Goal: Book appointment/travel/reservation

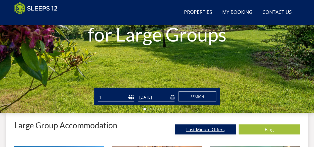
scroll to position [158, 0]
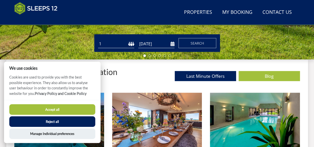
click at [114, 43] on select "1 2 3 4 5 6 7 8 9 10 11 12 13 14 15 16 17 18 19 20 21 22 23 24 25 26 27 28 29 3…" at bounding box center [116, 44] width 36 height 8
click at [78, 122] on button "Reject all" at bounding box center [52, 121] width 86 height 11
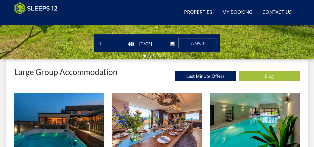
click at [120, 42] on select "1 2 3 4 5 6 7 8 9 10 11 12 13 14 15 16 17 18 19 20 21 22 23 24 25 26 27 28 29 3…" at bounding box center [116, 44] width 36 height 8
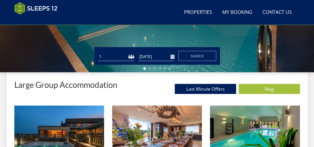
scroll to position [133, 0]
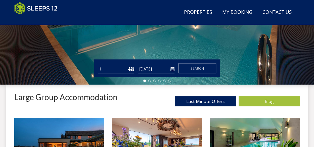
click at [111, 70] on select "1 2 3 4 5 6 7 8 9 10 11 12 13 14 15 16 17 18 19 20 21 22 23 24 25 26 27 28 29 3…" at bounding box center [116, 69] width 36 height 8
select select "11"
click at [98, 65] on select "1 2 3 4 5 6 7 8 9 10 11 12 13 14 15 16 17 18 19 20 21 22 23 24 25 26 27 28 29 3…" at bounding box center [116, 69] width 36 height 8
click at [147, 69] on input "[DATE]" at bounding box center [156, 69] width 36 height 8
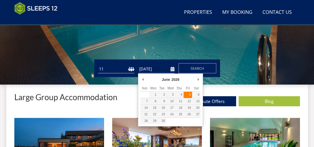
type input "05/06/2026"
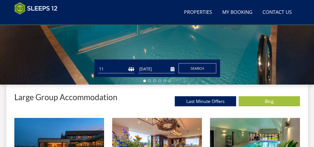
click at [202, 66] on span "Search" at bounding box center [198, 68] width 14 height 5
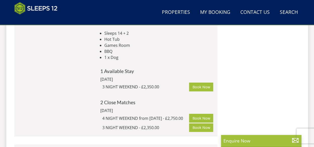
scroll to position [2941, 0]
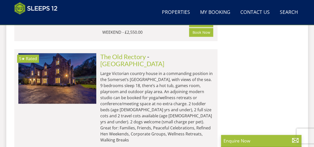
scroll to position [4171, 0]
